Goal: Information Seeking & Learning: Learn about a topic

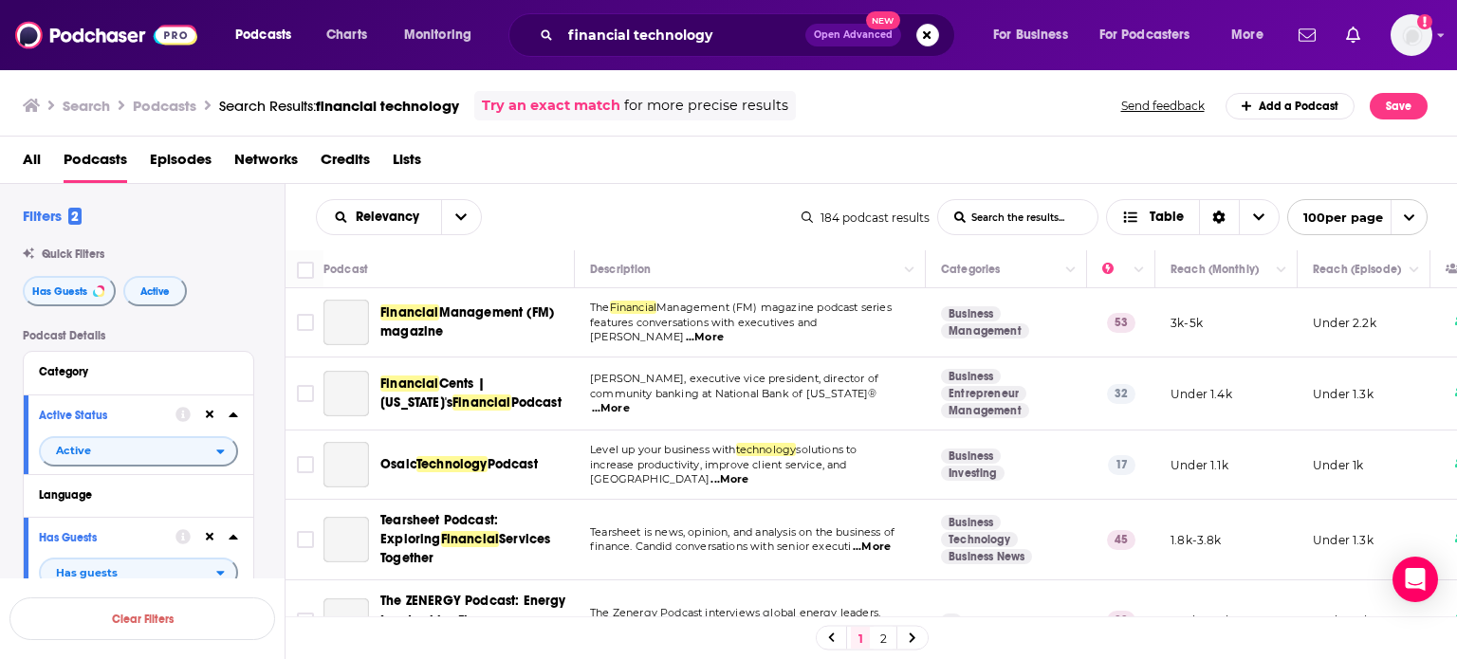
scroll to position [2330, 0]
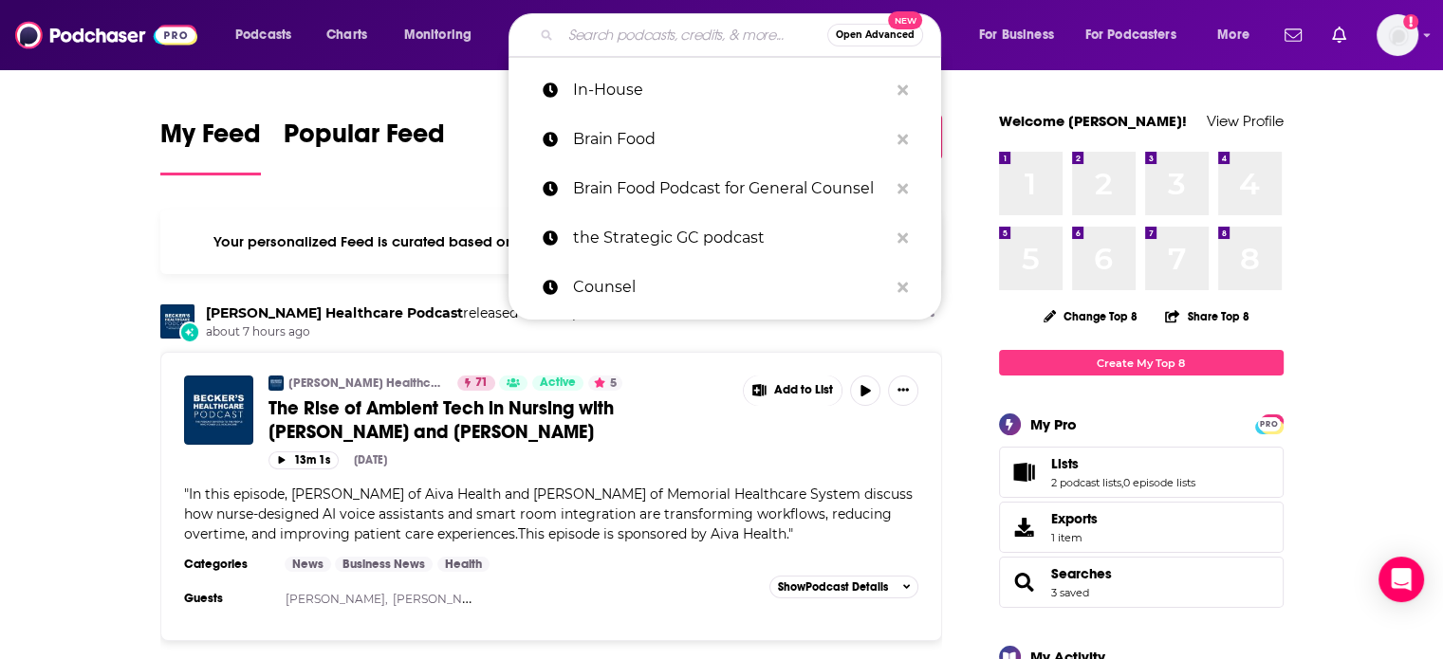
click at [626, 41] on input "Search podcasts, credits, & more..." at bounding box center [694, 35] width 267 height 30
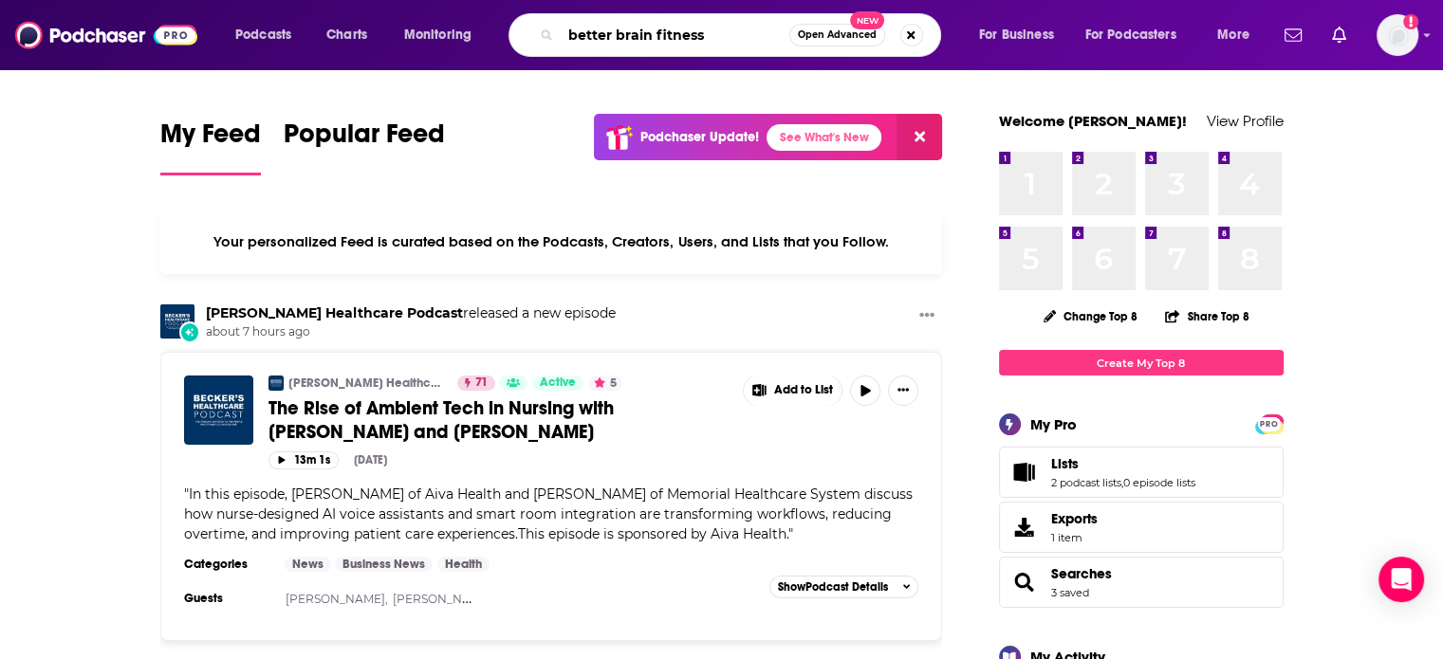
type input "better brain fitness"
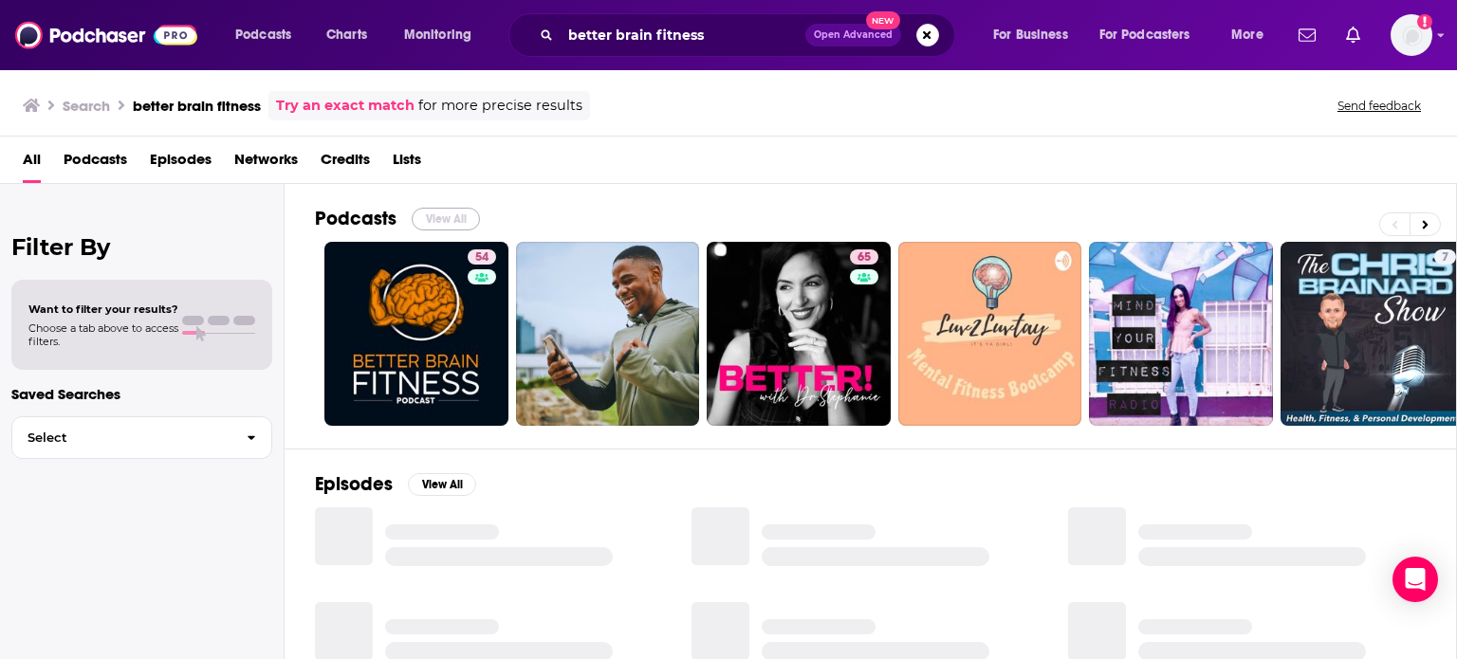
click at [459, 208] on button "View All" at bounding box center [446, 219] width 68 height 23
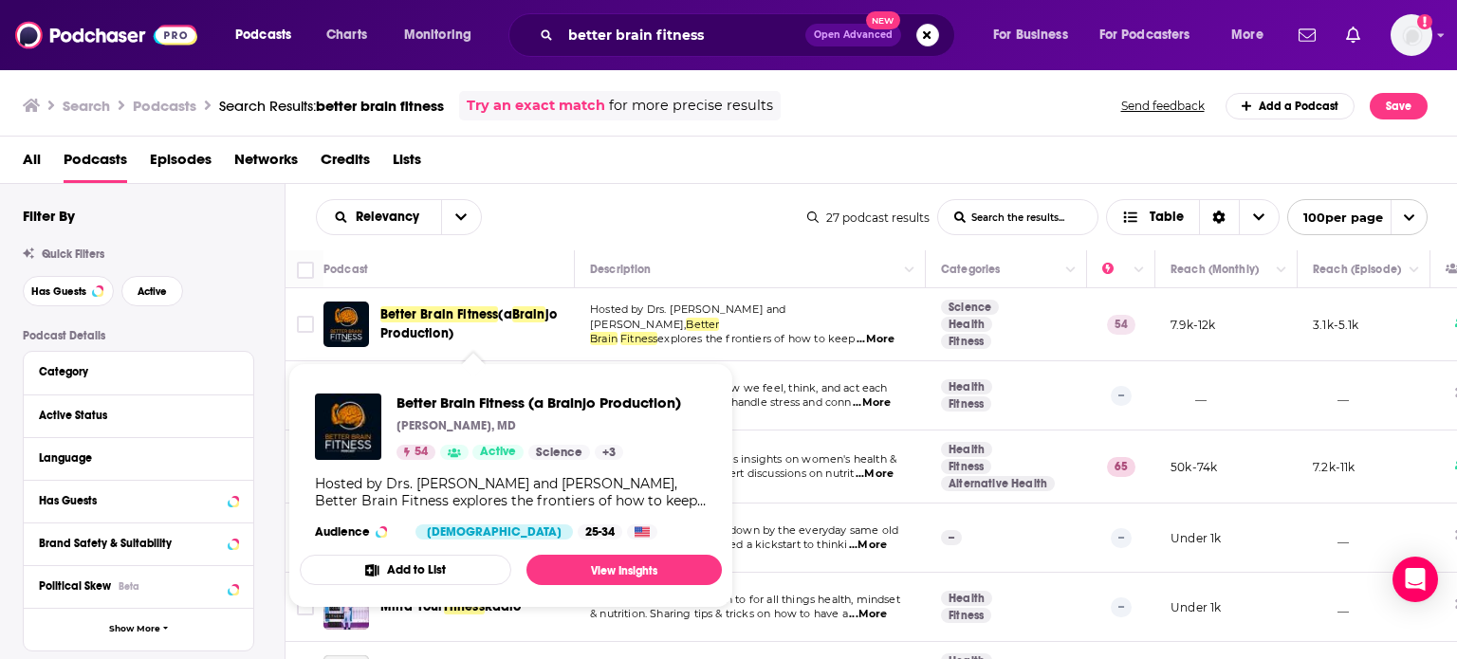
click at [463, 311] on span "Better Brain Fitness" at bounding box center [439, 314] width 118 height 16
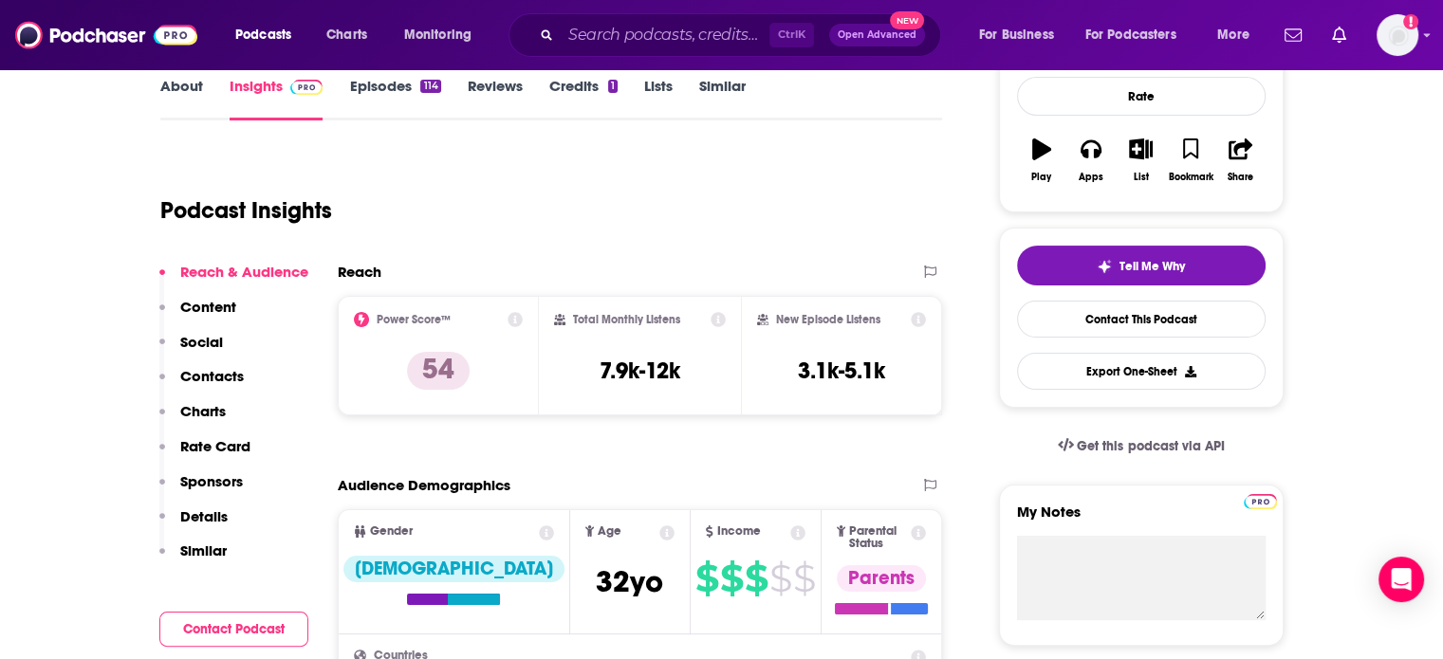
scroll to position [190, 0]
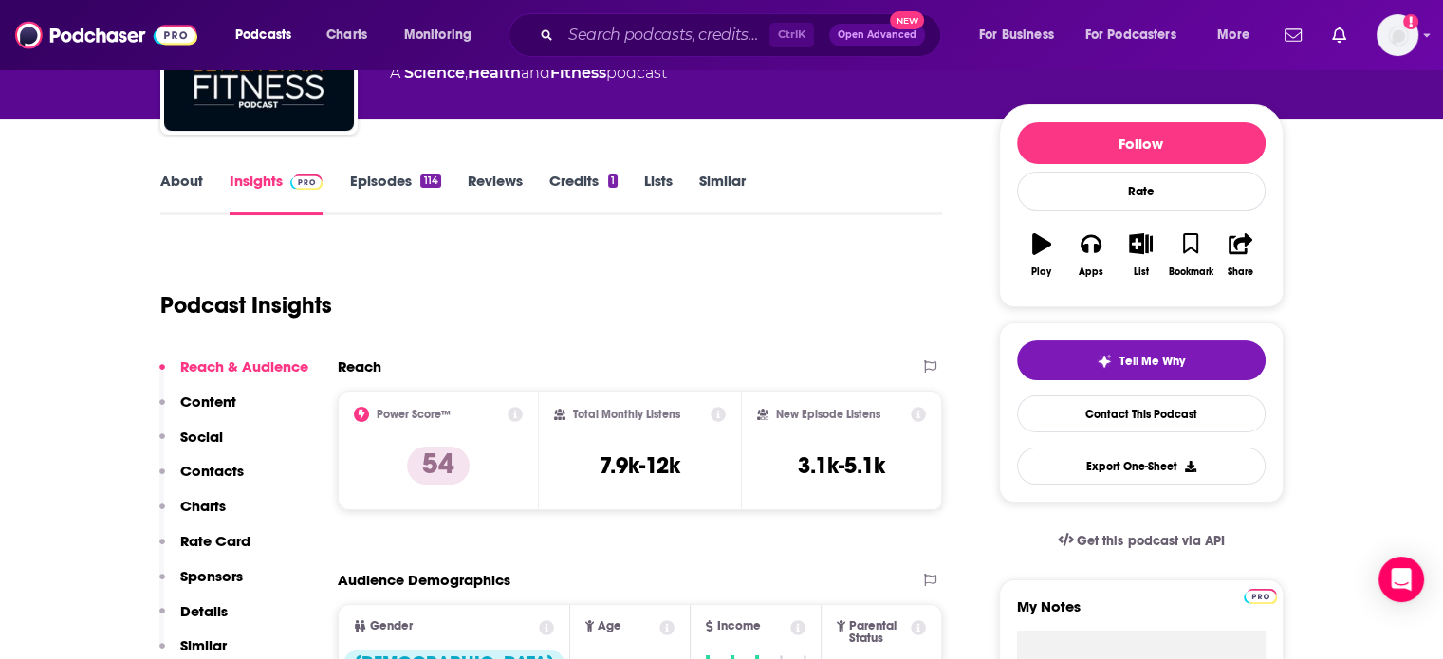
click at [163, 193] on link "About" at bounding box center [181, 194] width 43 height 44
